Goal: Task Accomplishment & Management: Manage account settings

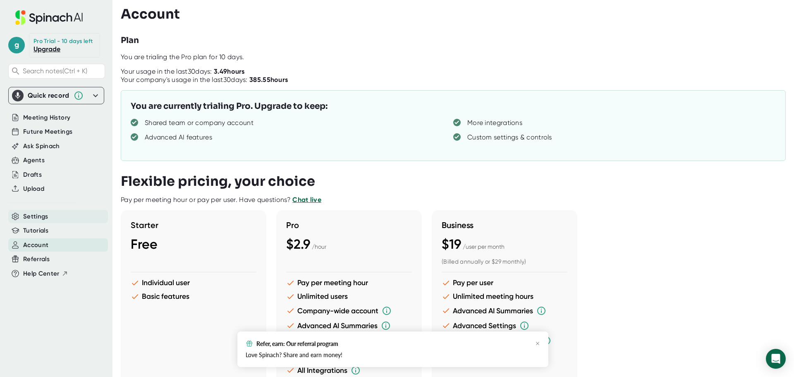
click at [26, 216] on span "Settings" at bounding box center [35, 217] width 25 height 10
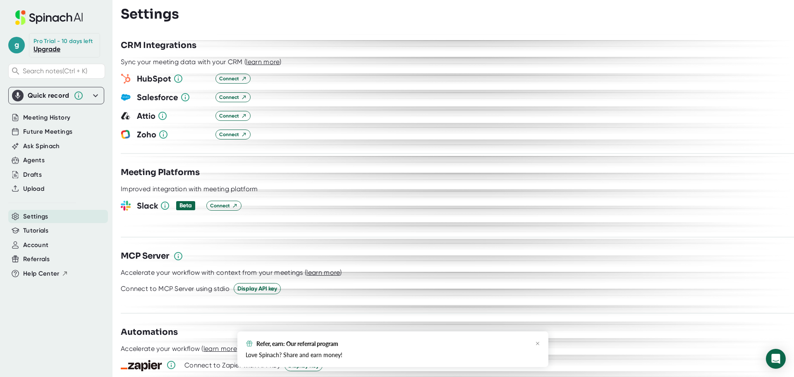
scroll to position [910, 0]
